Goal: Task Accomplishment & Management: Manage account settings

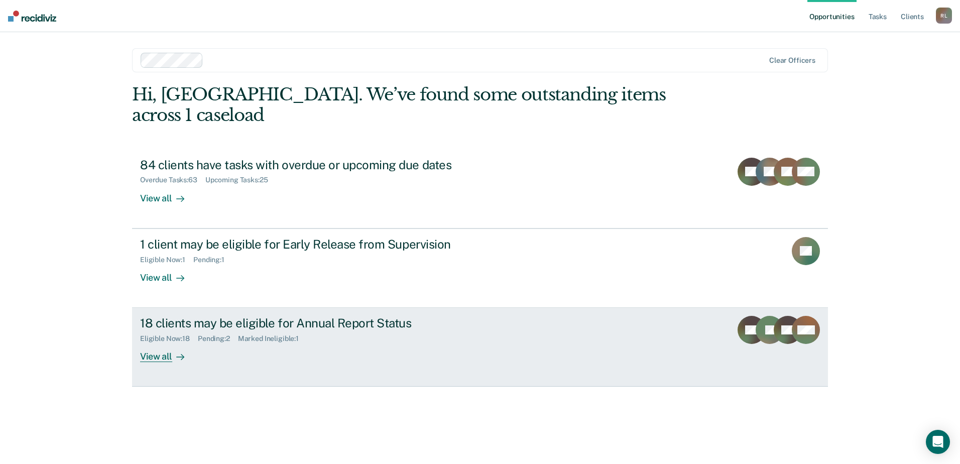
click at [230, 316] on div "18 clients may be eligible for Annual Report Status" at bounding box center [316, 323] width 353 height 15
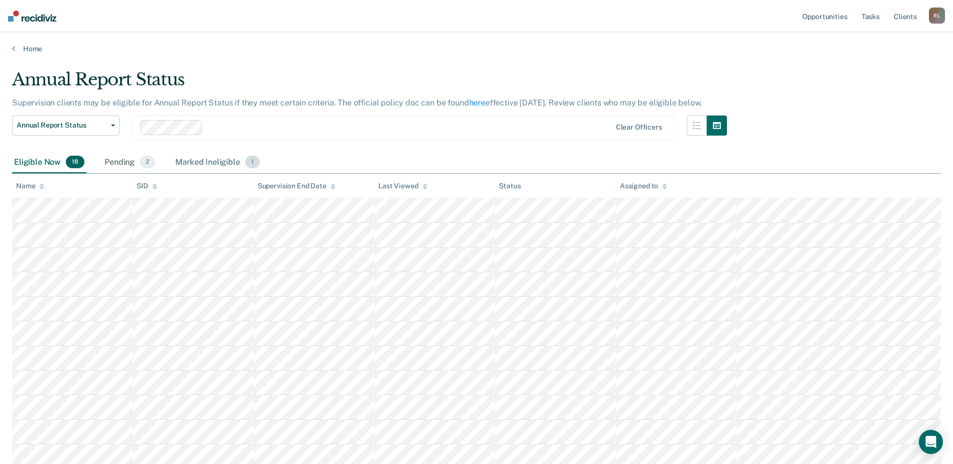
click at [210, 163] on div "Marked Ineligible 1" at bounding box center [217, 163] width 88 height 22
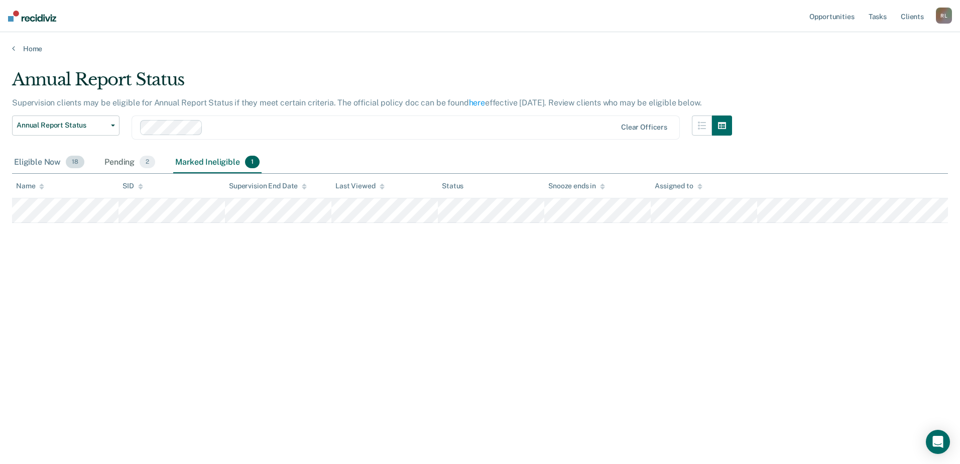
click at [22, 162] on div "Eligible Now 18" at bounding box center [49, 163] width 74 height 22
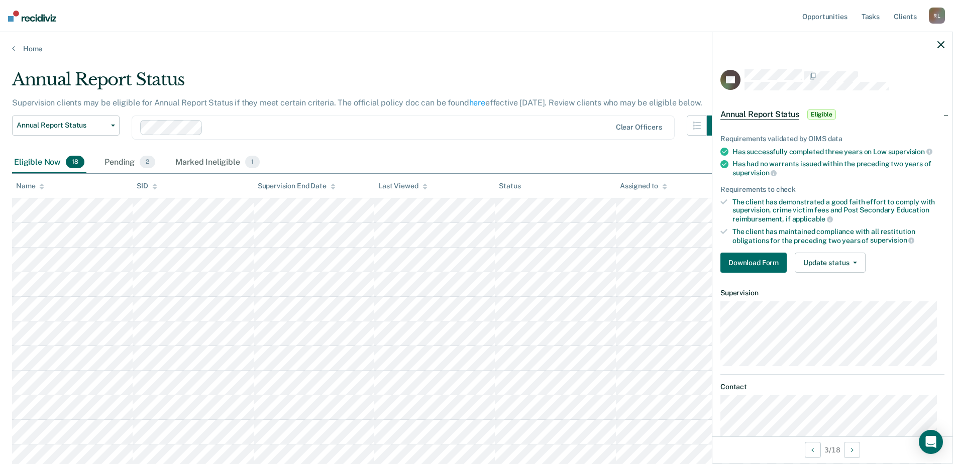
click at [41, 186] on icon at bounding box center [41, 184] width 5 height 3
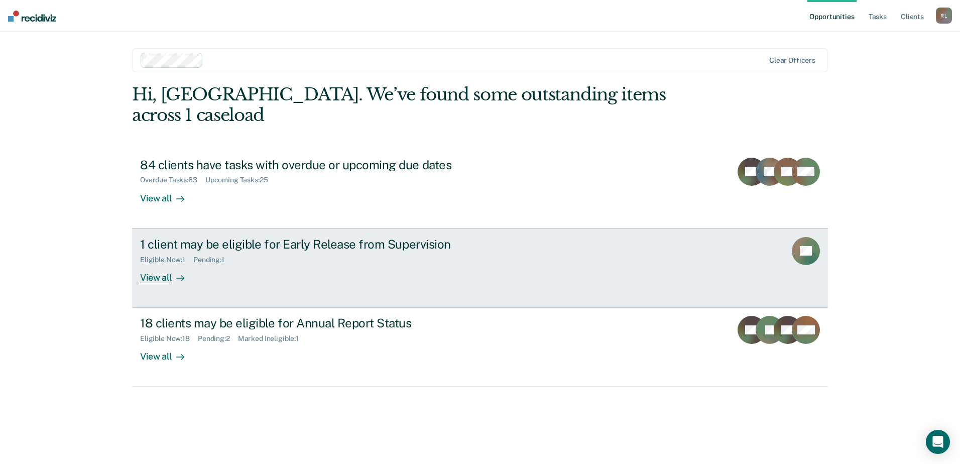
click at [242, 237] on div "1 client may be eligible for Early Release from Supervision" at bounding box center [316, 244] width 353 height 15
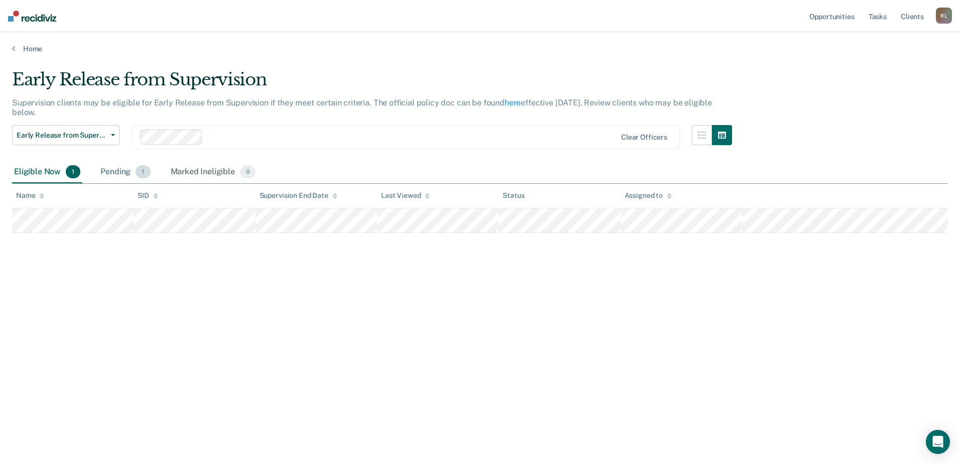
click at [123, 168] on div "Pending 1" at bounding box center [125, 172] width 54 height 22
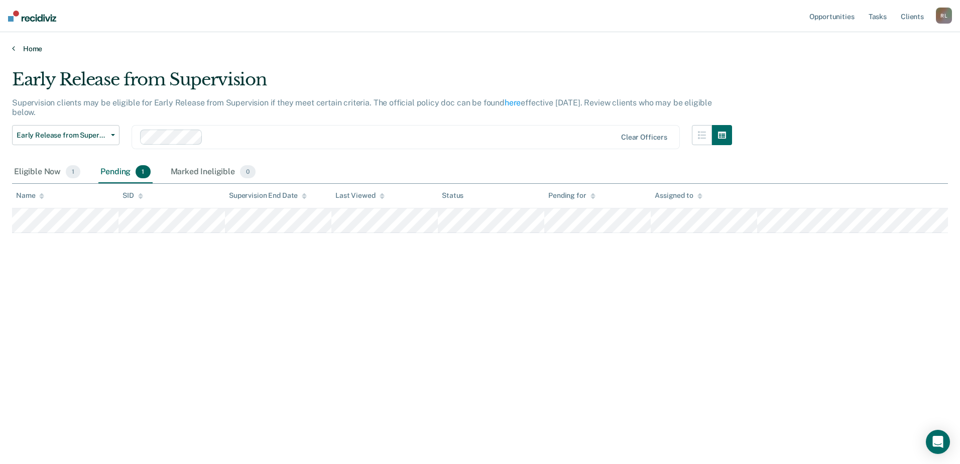
click at [22, 50] on link "Home" at bounding box center [480, 48] width 936 height 9
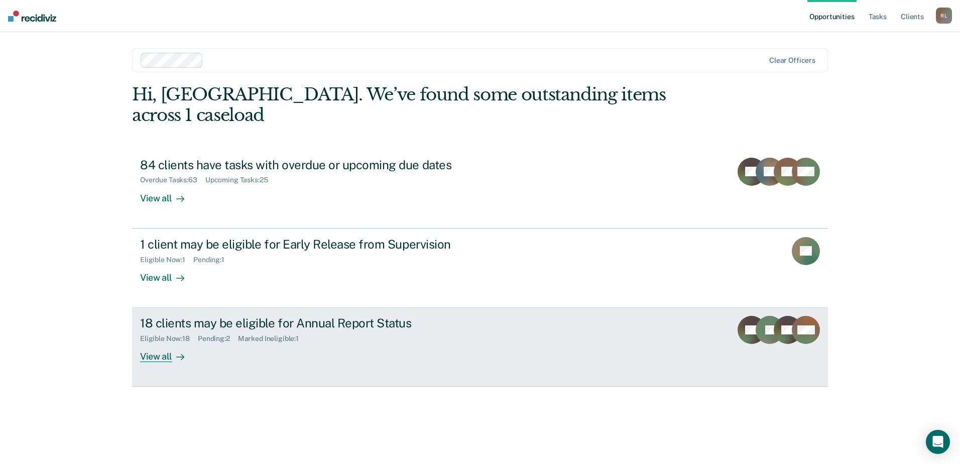
click at [221, 316] on div "18 clients may be eligible for Annual Report Status" at bounding box center [316, 323] width 353 height 15
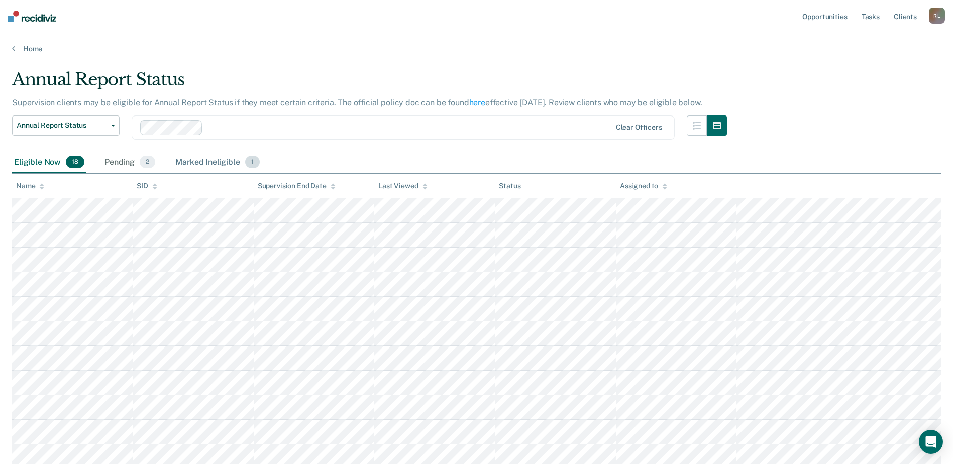
click at [200, 159] on div "Marked Ineligible 1" at bounding box center [217, 163] width 88 height 22
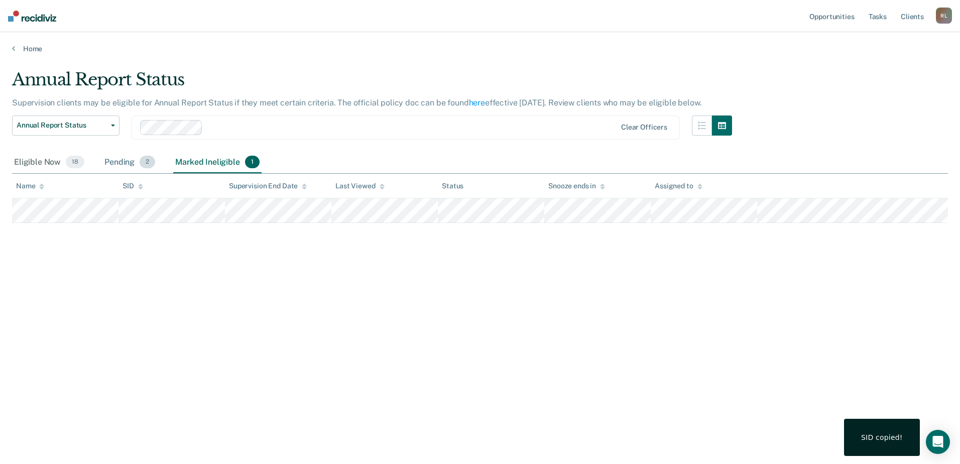
click at [131, 161] on div "Pending 2" at bounding box center [129, 163] width 55 height 22
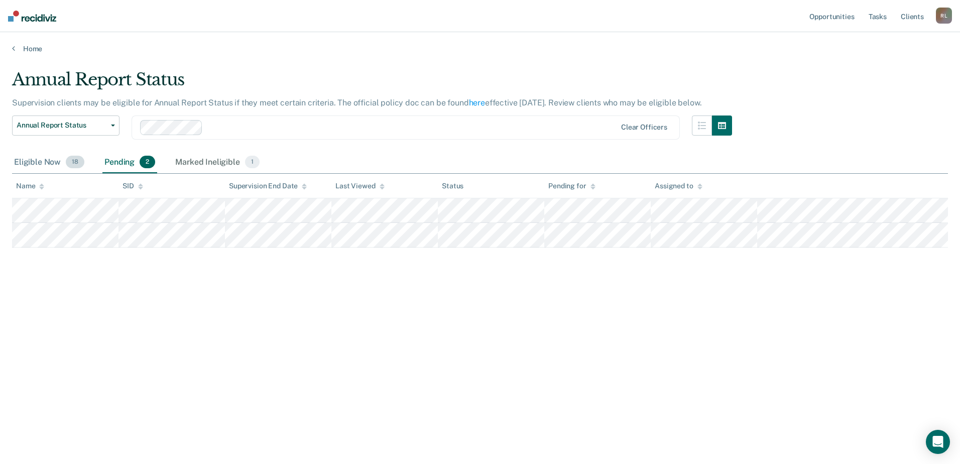
click at [41, 160] on div "Eligible Now 18" at bounding box center [49, 163] width 74 height 22
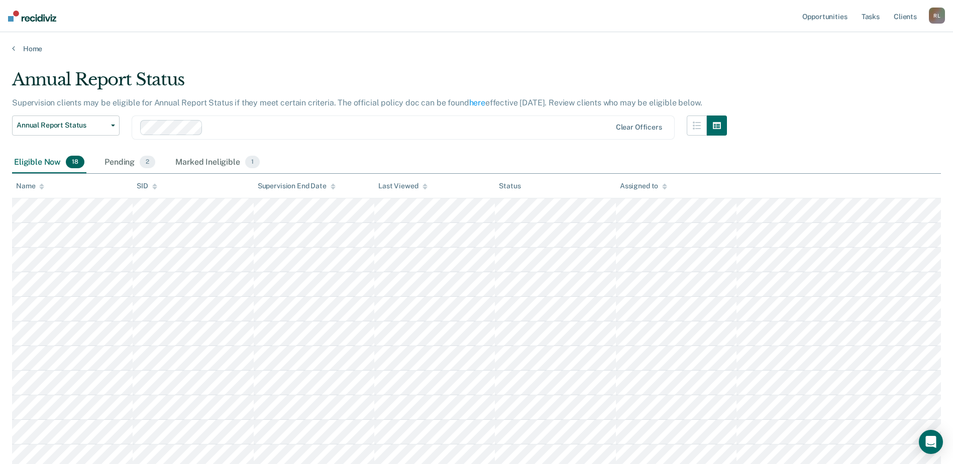
click at [31, 189] on div "Name" at bounding box center [30, 186] width 28 height 9
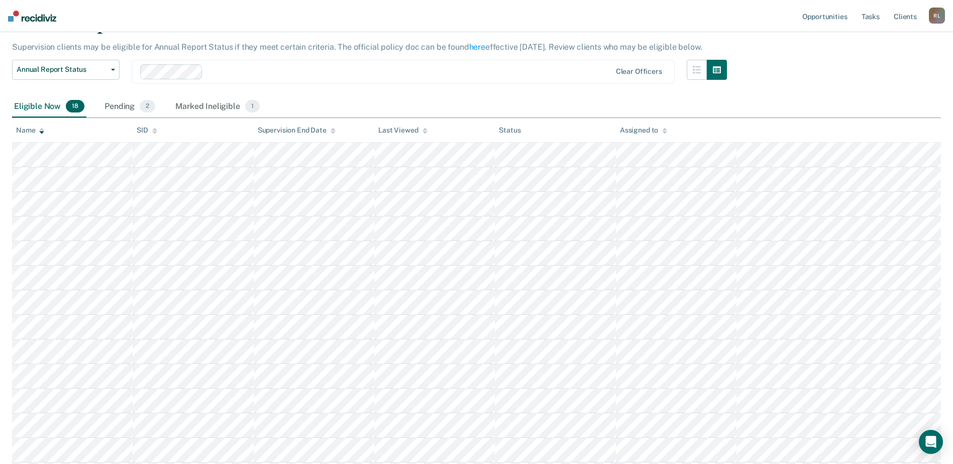
scroll to position [50, 0]
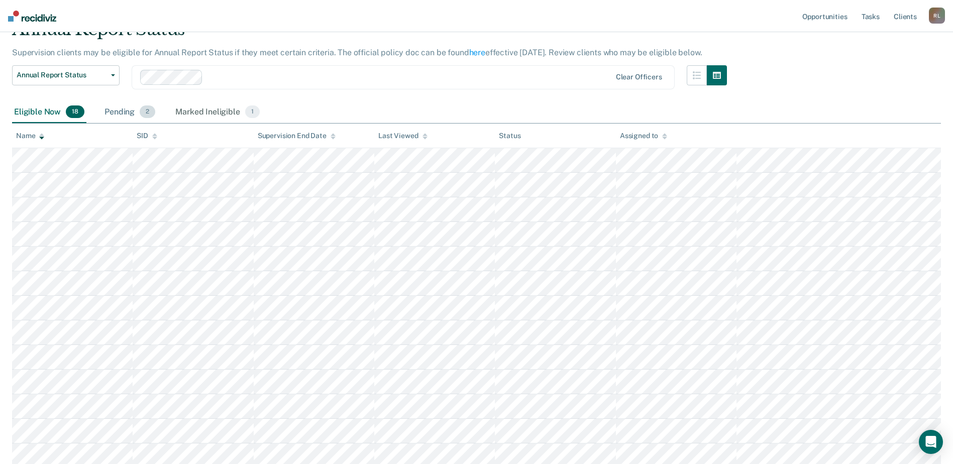
click at [129, 113] on div "Pending 2" at bounding box center [129, 112] width 55 height 22
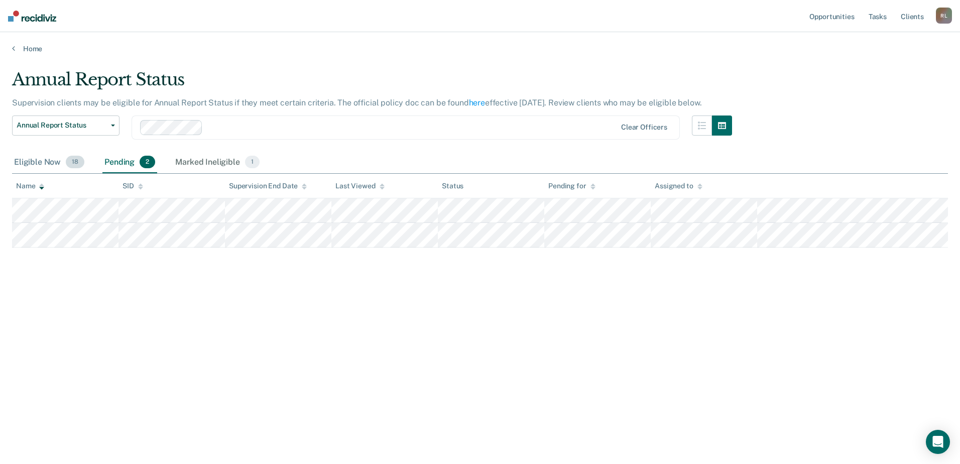
click at [39, 157] on div "Eligible Now 18" at bounding box center [49, 163] width 74 height 22
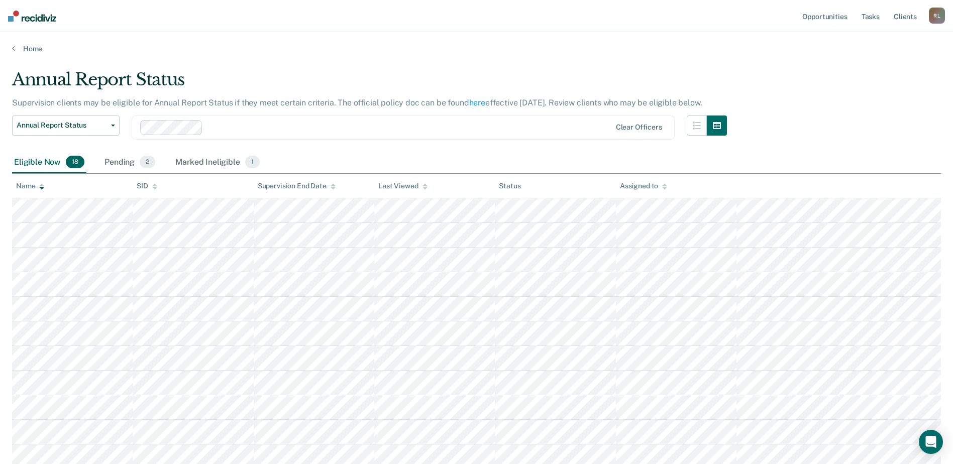
click at [37, 190] on th "Name" at bounding box center [72, 186] width 121 height 25
click at [40, 179] on th "Name" at bounding box center [72, 186] width 121 height 25
click at [40, 186] on icon at bounding box center [41, 184] width 5 height 3
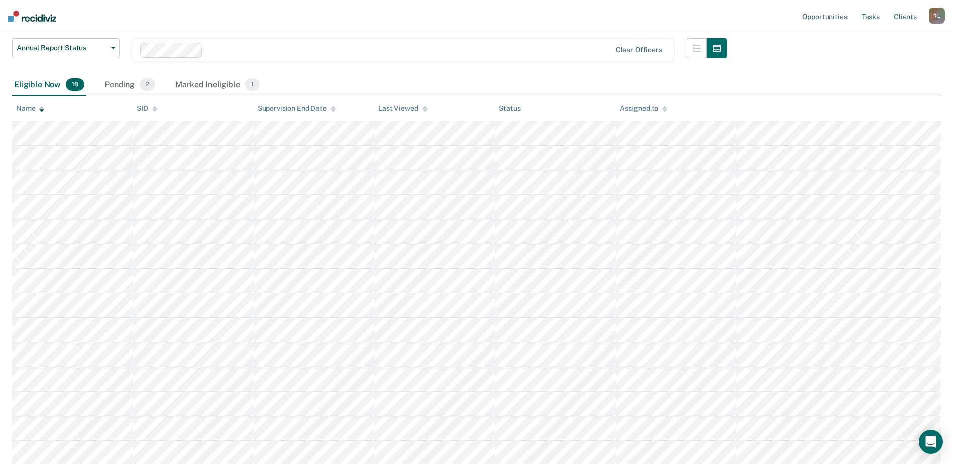
scroll to position [100, 0]
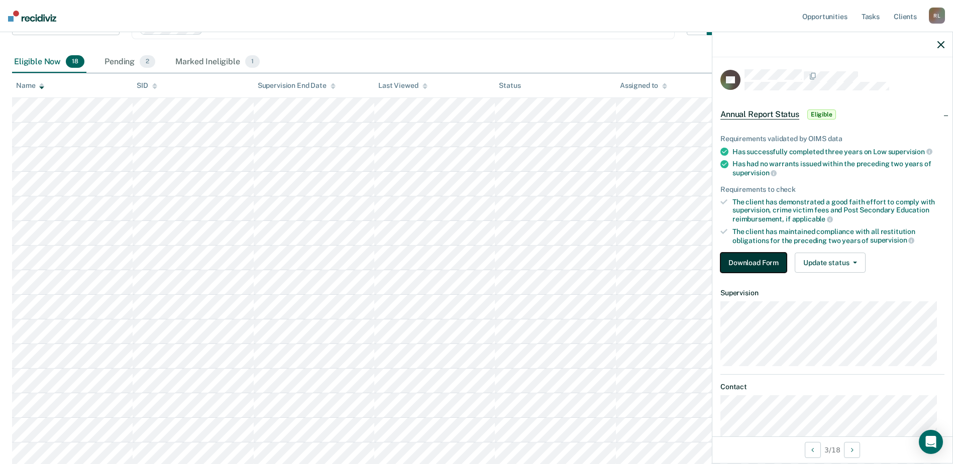
click at [755, 265] on button "Download Form" at bounding box center [753, 263] width 66 height 20
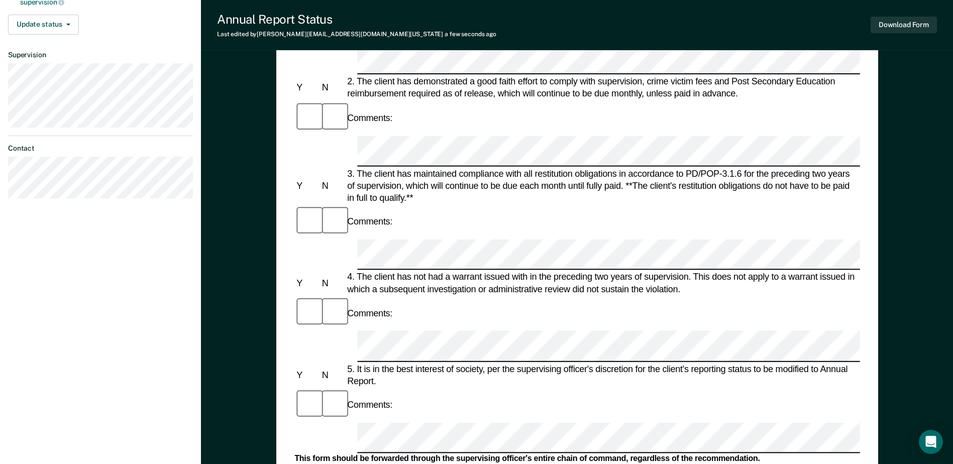
scroll to position [402, 0]
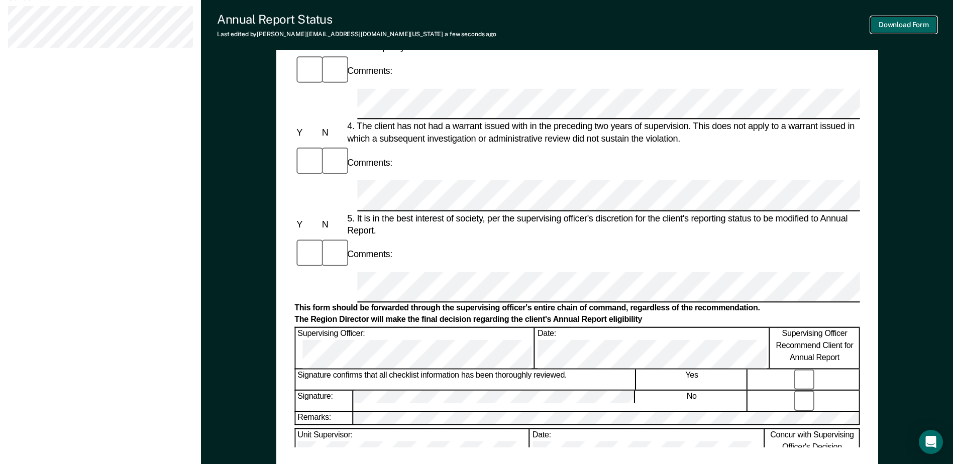
click at [896, 22] on button "Download Form" at bounding box center [903, 25] width 66 height 17
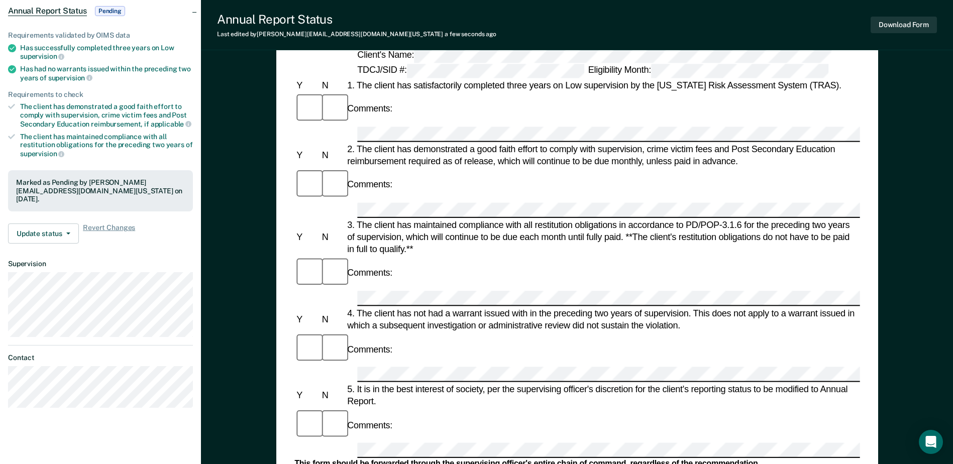
scroll to position [100, 0]
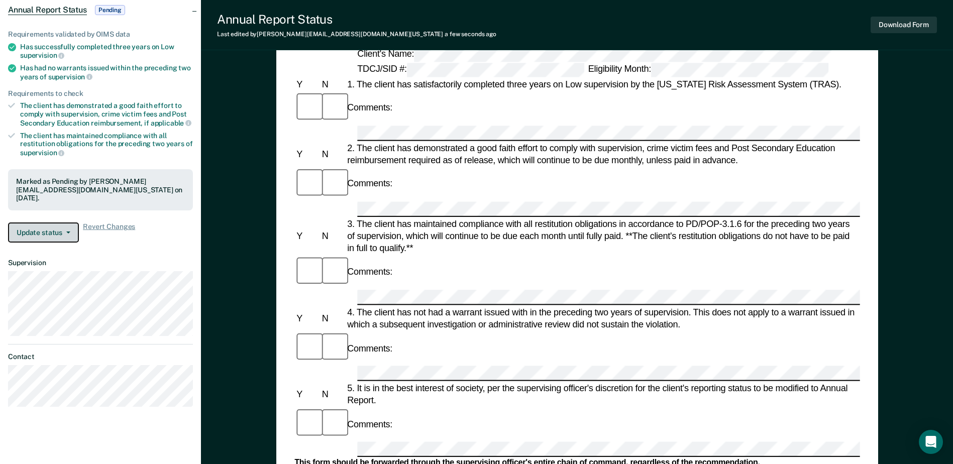
click at [61, 225] on button "Update status" at bounding box center [43, 232] width 71 height 20
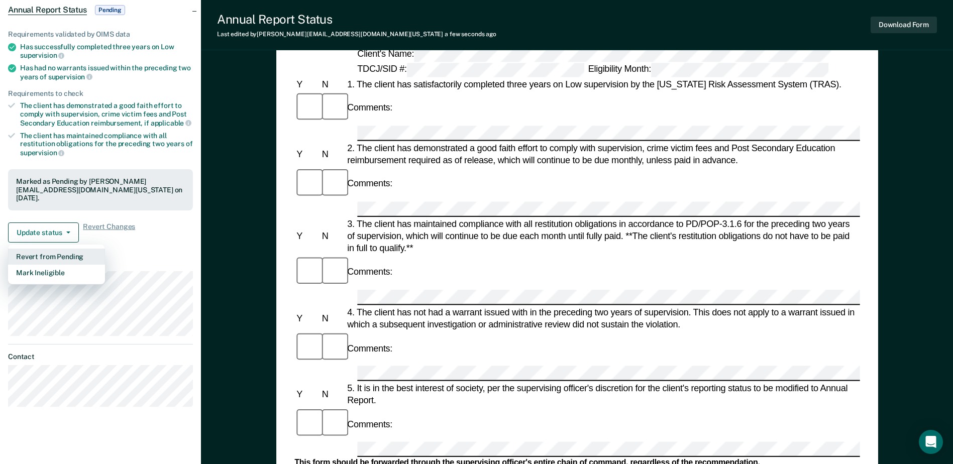
click at [53, 252] on button "Revert from Pending" at bounding box center [56, 257] width 97 height 16
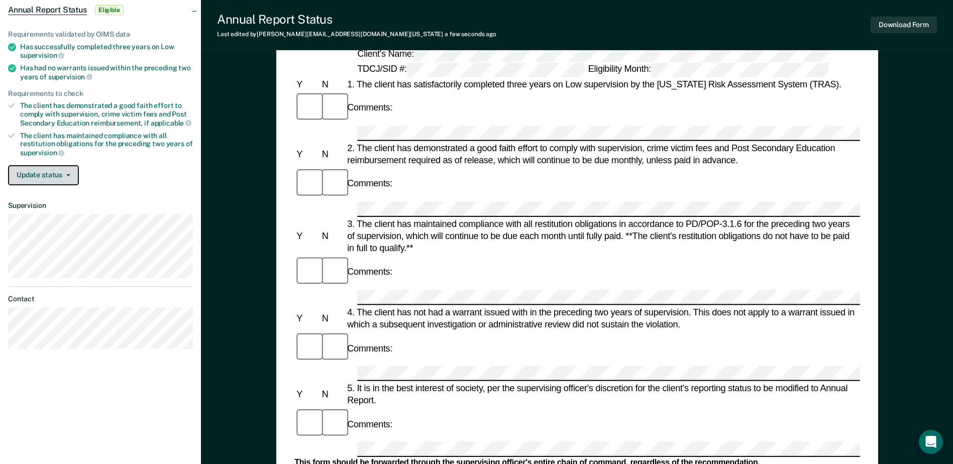
click at [51, 174] on button "Update status" at bounding box center [43, 175] width 71 height 20
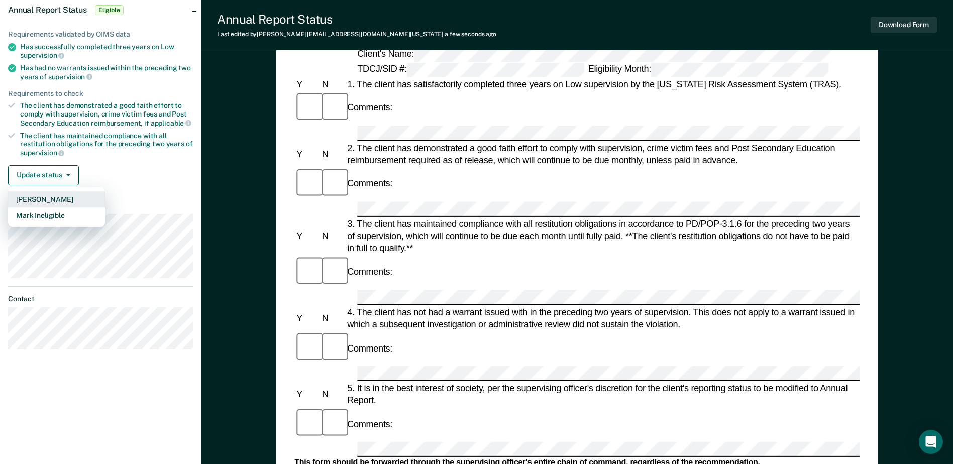
click at [50, 202] on button "[PERSON_NAME]" at bounding box center [56, 199] width 97 height 16
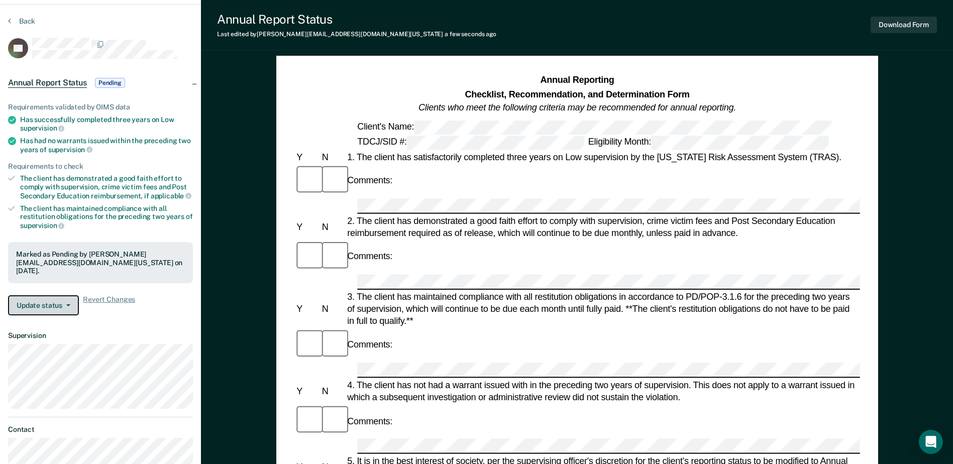
scroll to position [0, 0]
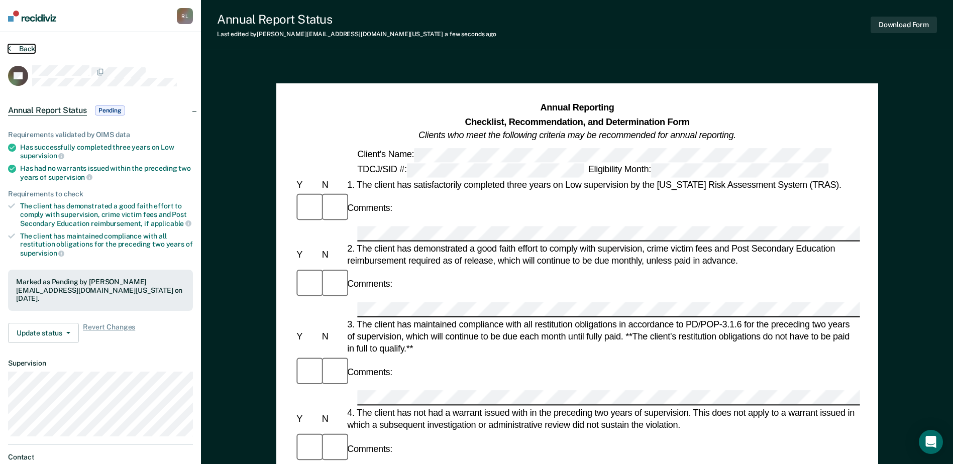
click at [9, 47] on icon at bounding box center [9, 48] width 3 height 8
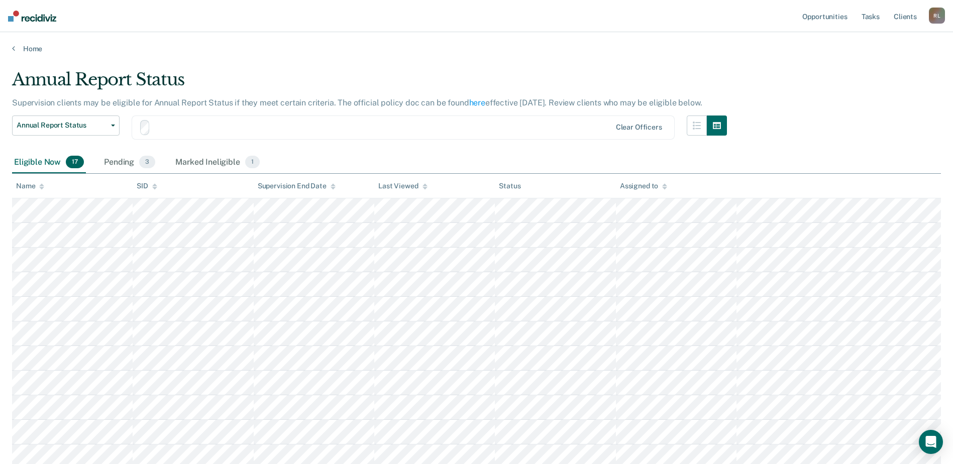
scroll to position [100, 0]
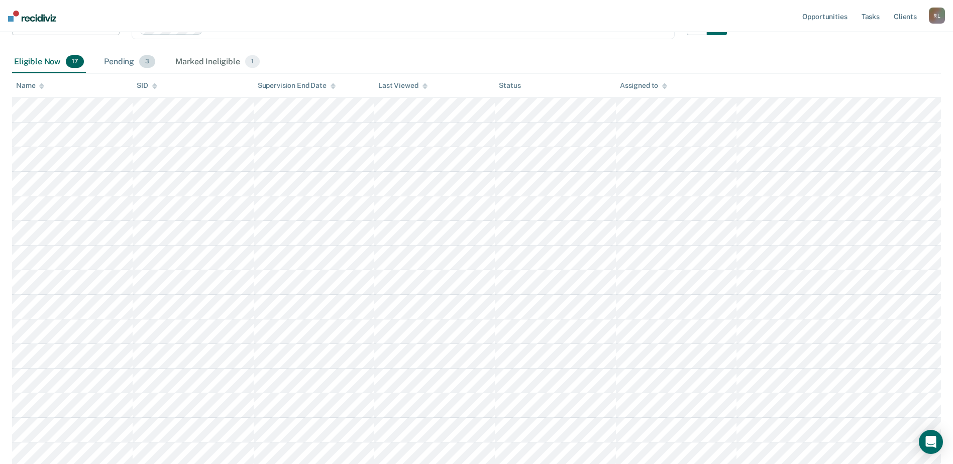
click at [127, 63] on div "Pending 3" at bounding box center [129, 62] width 55 height 22
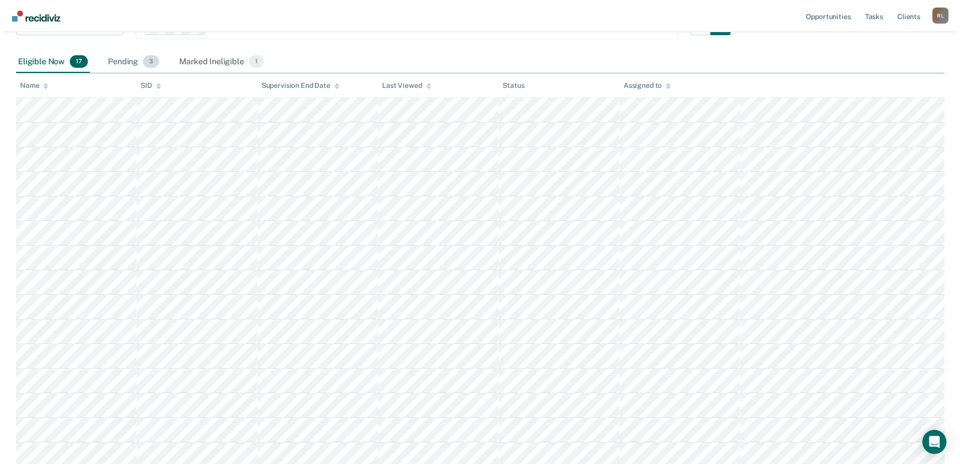
scroll to position [0, 0]
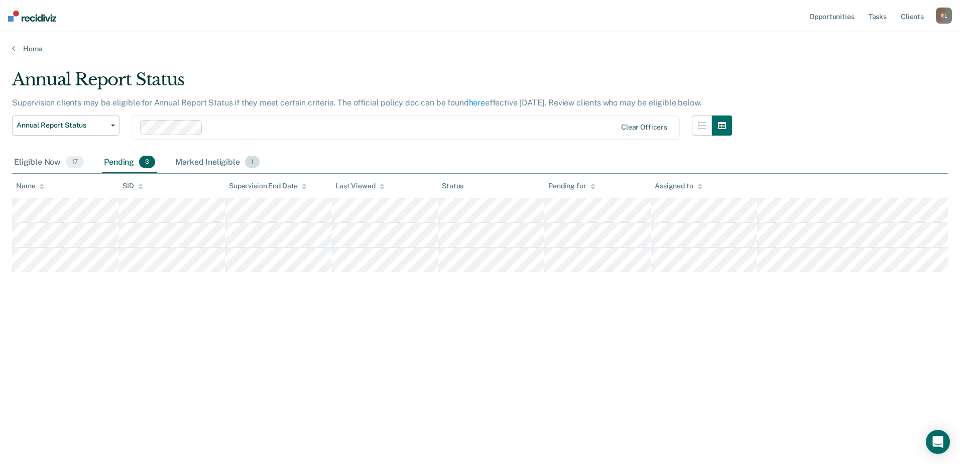
click at [206, 163] on div "Marked Ineligible 1" at bounding box center [217, 163] width 88 height 22
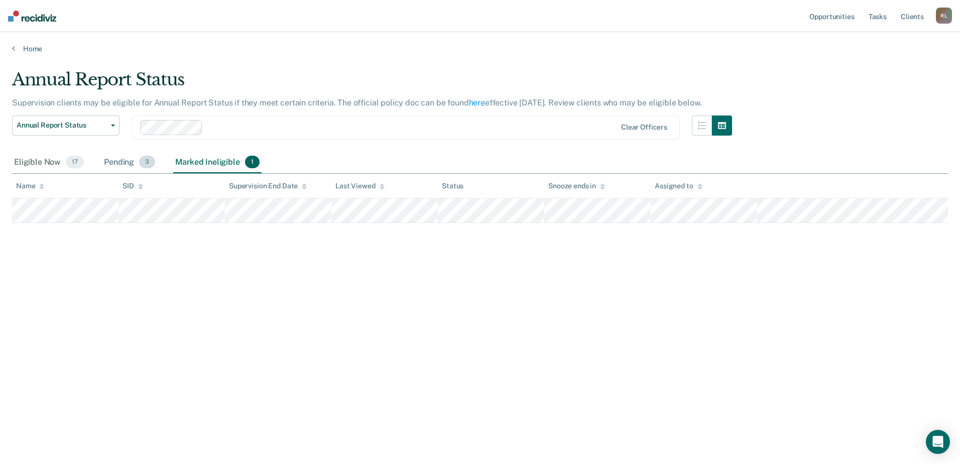
click at [129, 162] on div "Pending 3" at bounding box center [129, 163] width 55 height 22
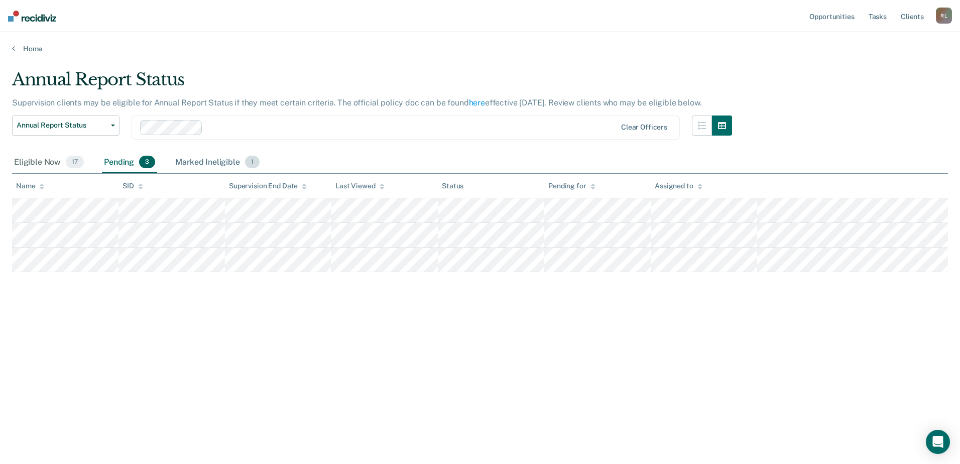
click at [210, 164] on div "Marked Ineligible 1" at bounding box center [217, 163] width 88 height 22
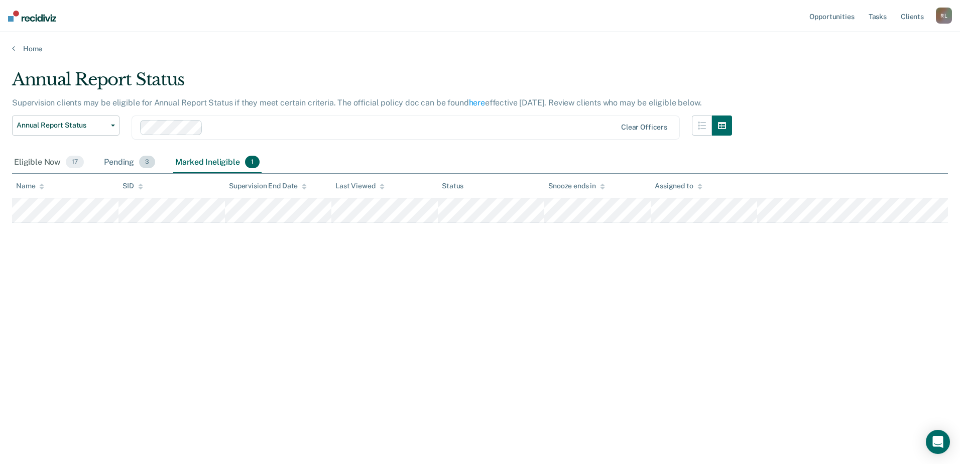
click at [120, 162] on div "Pending 3" at bounding box center [129, 163] width 55 height 22
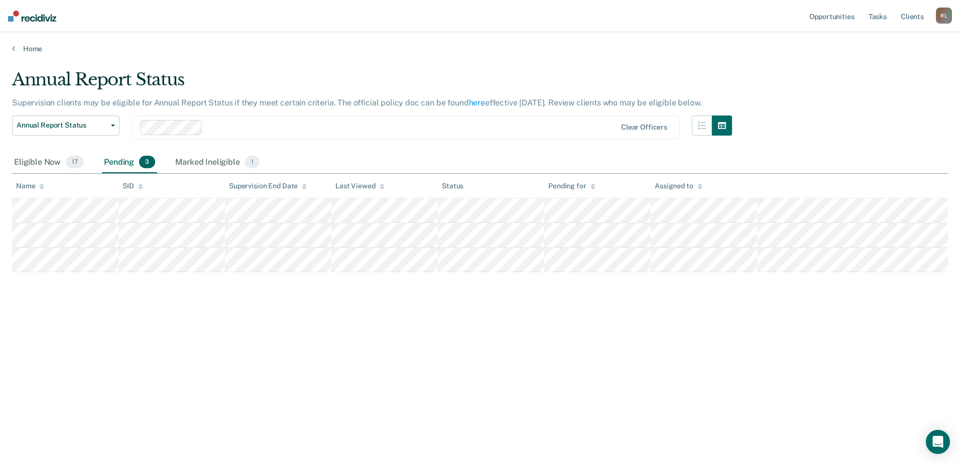
click at [12, 48] on div "Home" at bounding box center [480, 42] width 960 height 21
click at [28, 47] on link "Home" at bounding box center [480, 48] width 936 height 9
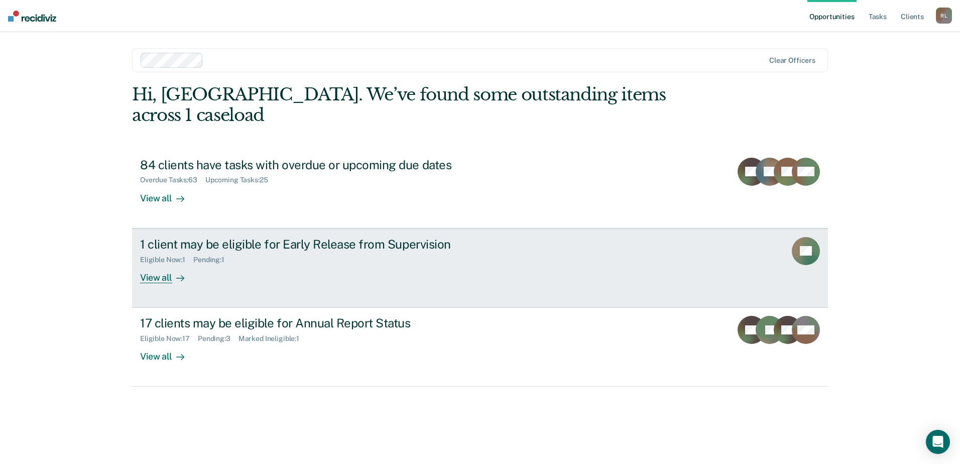
click at [205, 237] on div "1 client may be eligible for Early Release from Supervision" at bounding box center [316, 244] width 353 height 15
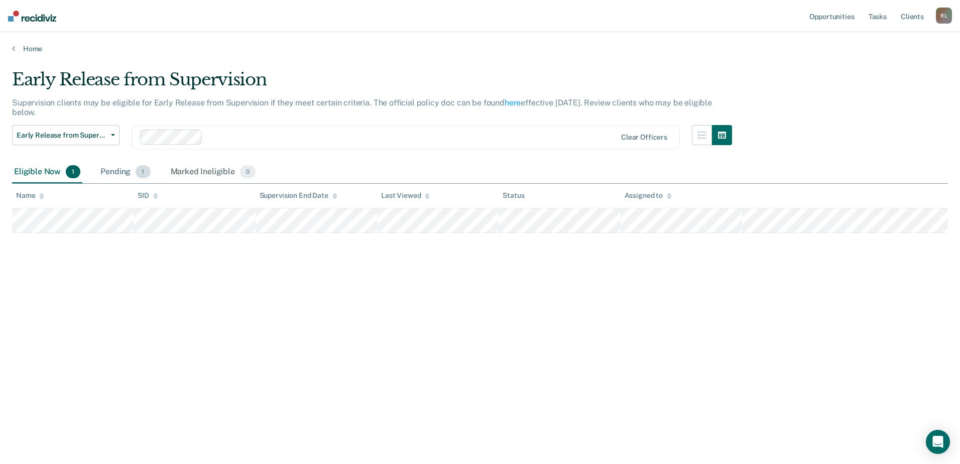
click at [112, 172] on div "Pending 1" at bounding box center [125, 172] width 54 height 22
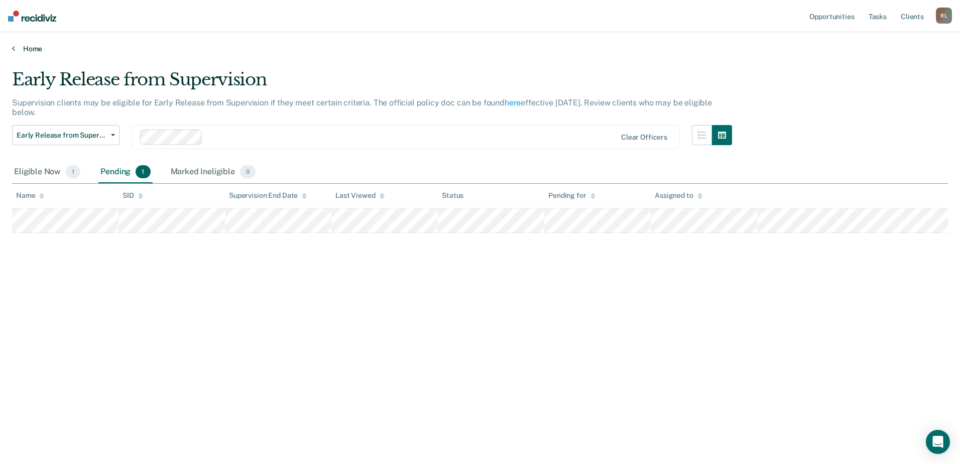
click at [23, 48] on link "Home" at bounding box center [480, 48] width 936 height 9
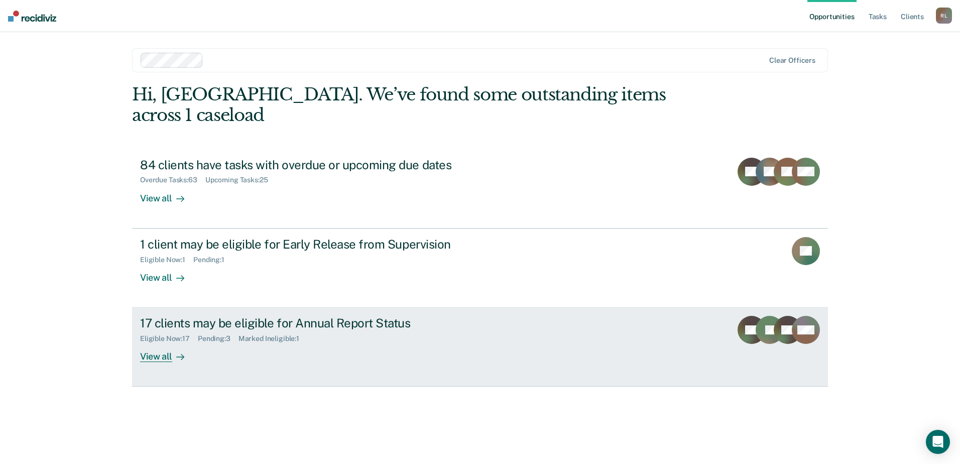
click at [196, 316] on div "17 clients may be eligible for Annual Report Status" at bounding box center [316, 323] width 353 height 15
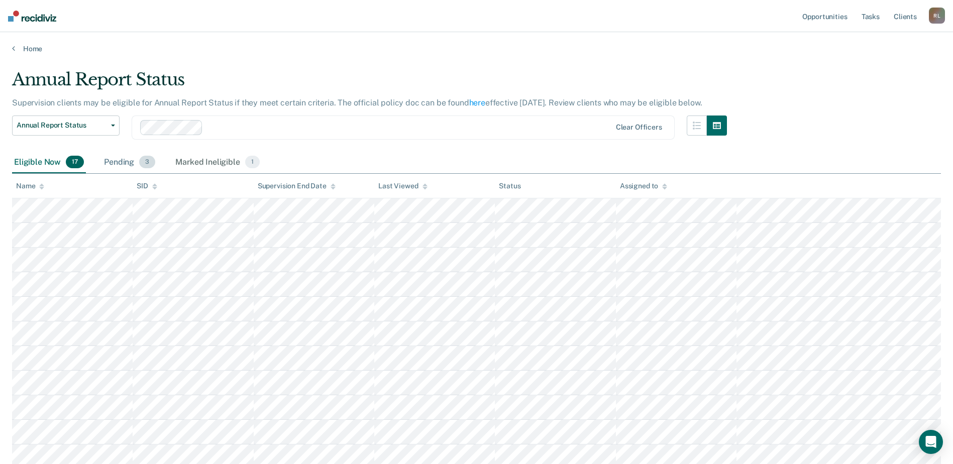
click at [126, 164] on div "Pending 3" at bounding box center [129, 163] width 55 height 22
